Goal: Navigation & Orientation: Understand site structure

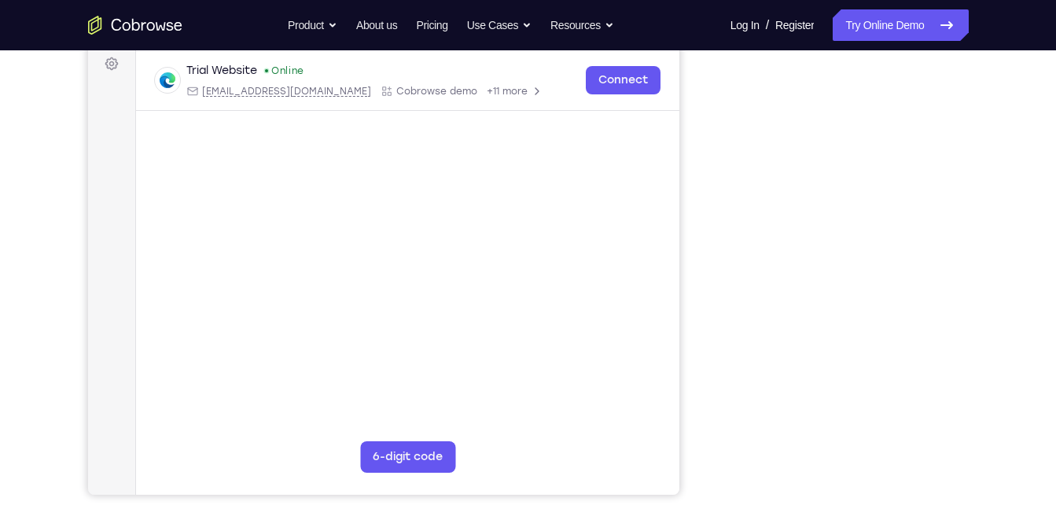
scroll to position [200, 0]
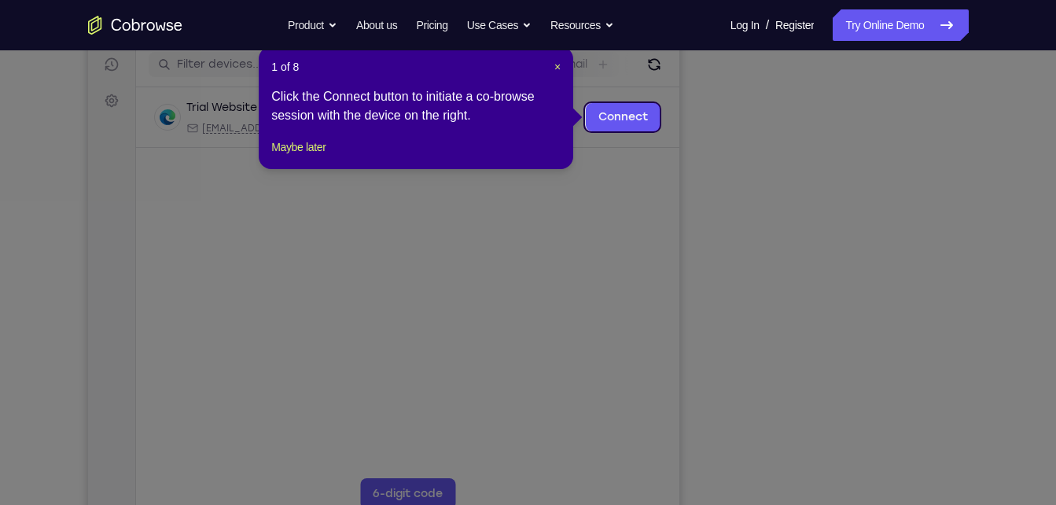
click at [561, 68] on div "1 of 8 × Click the Connect button to initiate a co-browse session with the devi…" at bounding box center [416, 107] width 314 height 123
click at [557, 67] on span "×" at bounding box center [557, 67] width 6 height 13
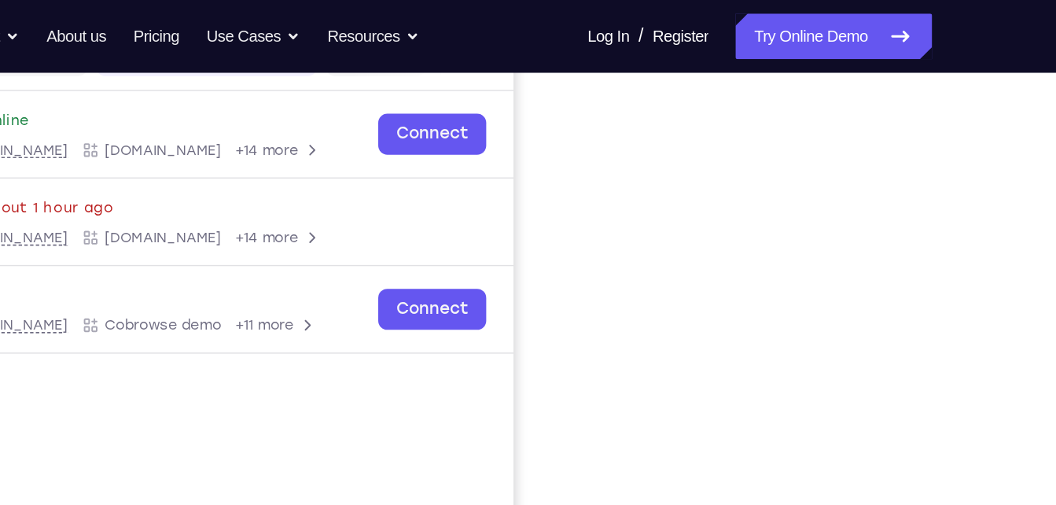
scroll to position [214, 0]
